Goal: Task Accomplishment & Management: Use online tool/utility

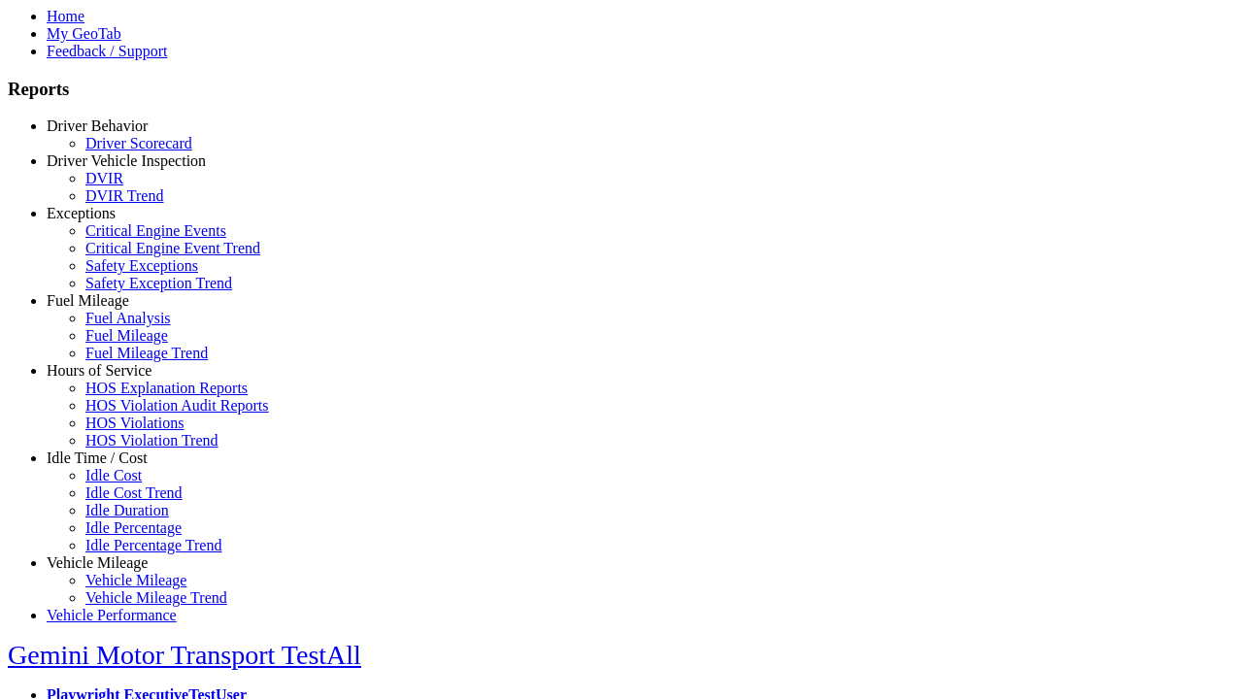
click at [112, 309] on link "Fuel Mileage" at bounding box center [88, 300] width 83 height 17
click at [126, 344] on link "Fuel Mileage" at bounding box center [126, 335] width 83 height 17
select select
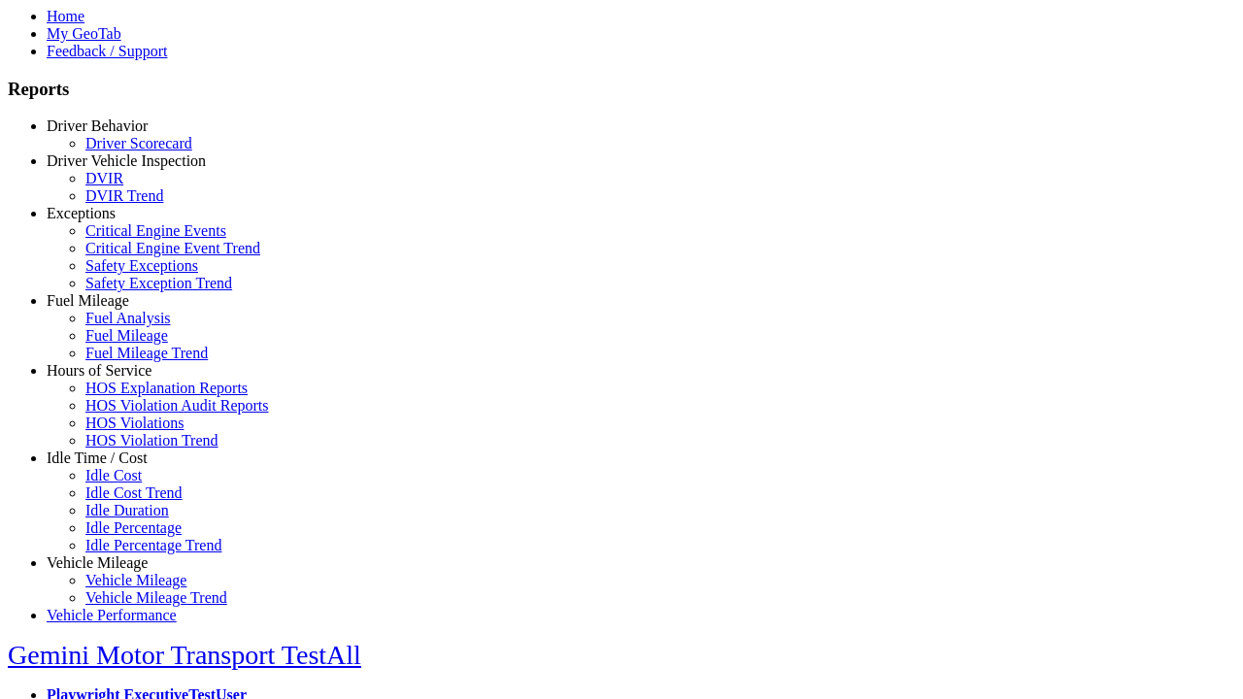
select select
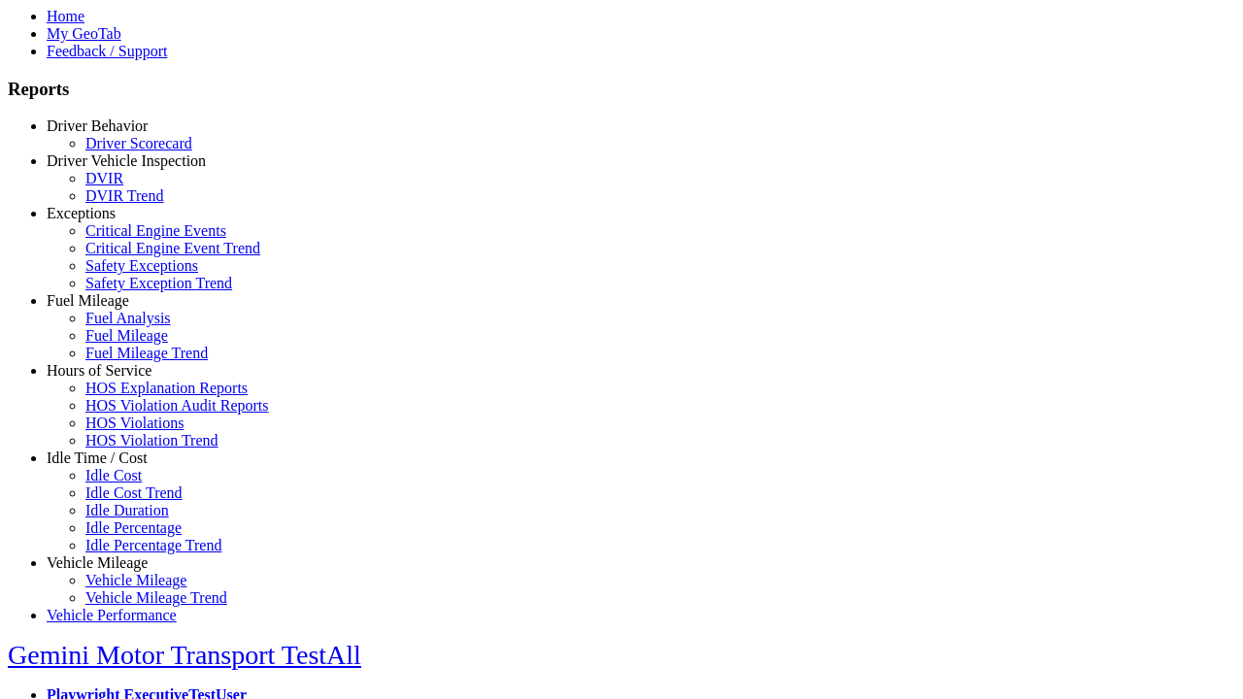
select select
